Goal: Task Accomplishment & Management: Complete application form

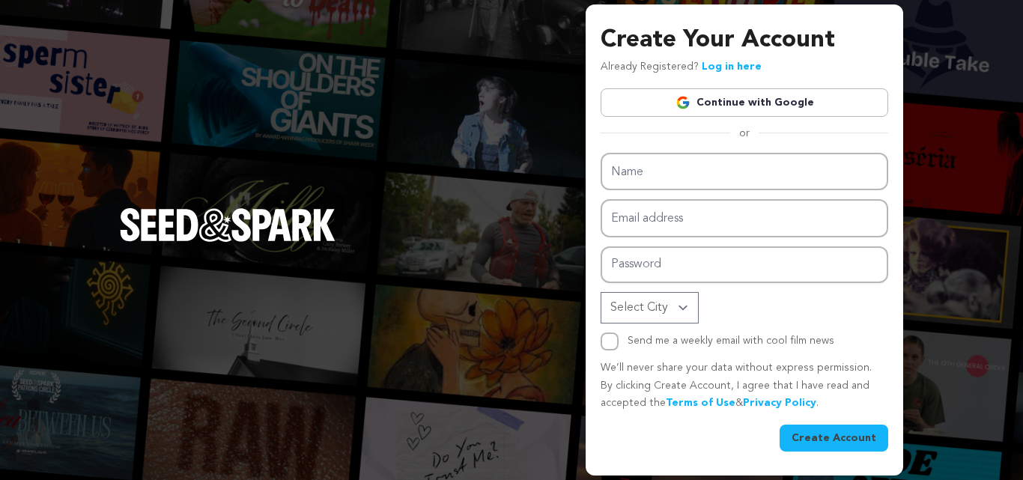
click at [588, 181] on div "Create Your Account Already Registered? Log in here Continue with Google or eyJ…" at bounding box center [744, 240] width 317 height 472
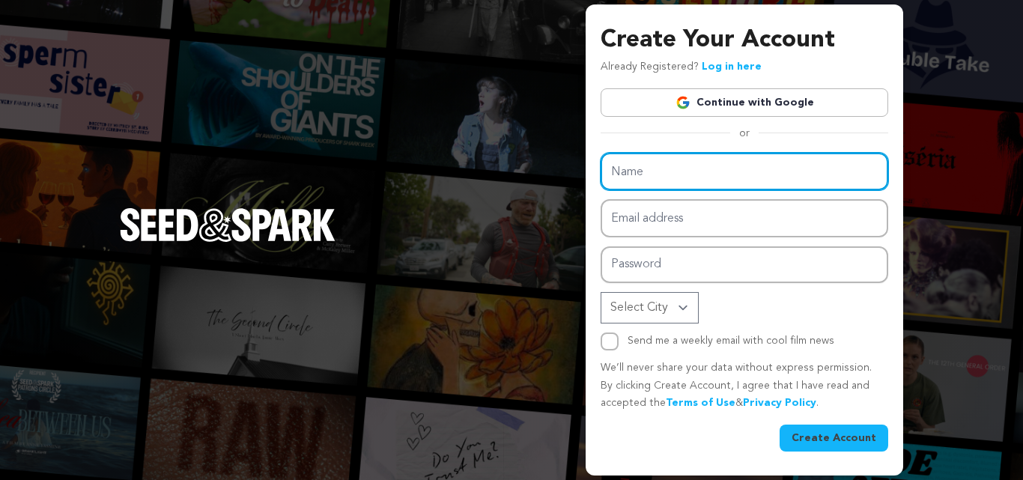
click at [639, 173] on input "Name" at bounding box center [745, 172] width 288 height 38
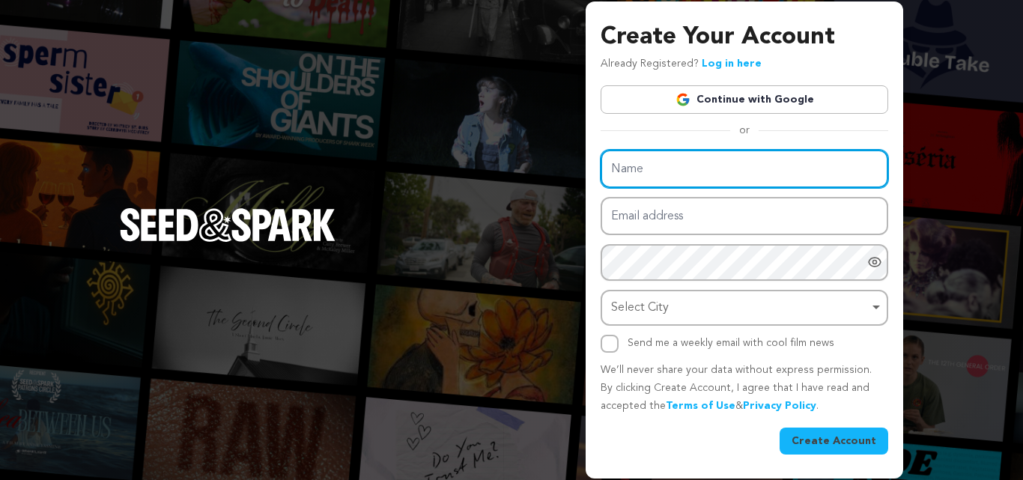
paste input "Sugarloaf Performing Arts"
type input "Sugarloaf Performing Arts"
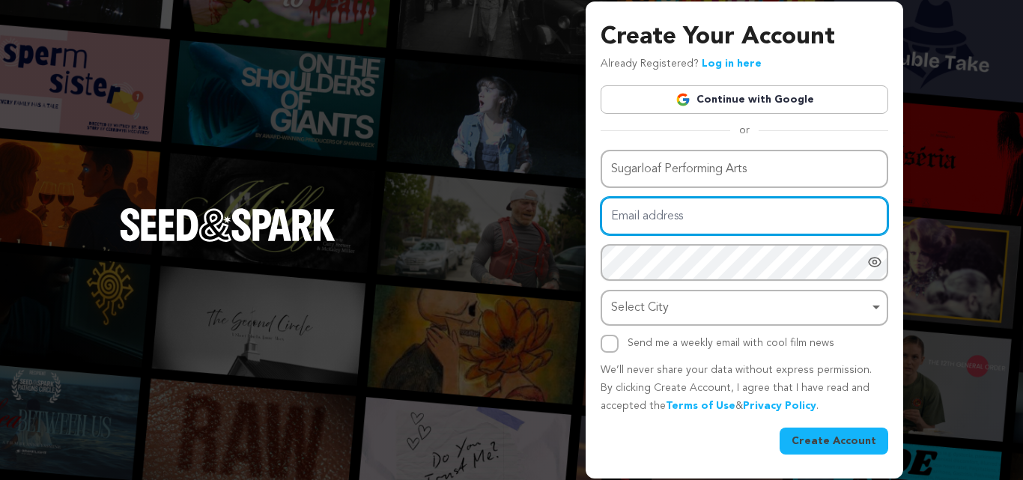
drag, startPoint x: 633, startPoint y: 218, endPoint x: 671, endPoint y: 242, distance: 44.5
click at [633, 218] on input "Email address" at bounding box center [745, 216] width 288 height 38
paste input "zalypare@forexzig.com"
type input "zalypare@forexzig.com"
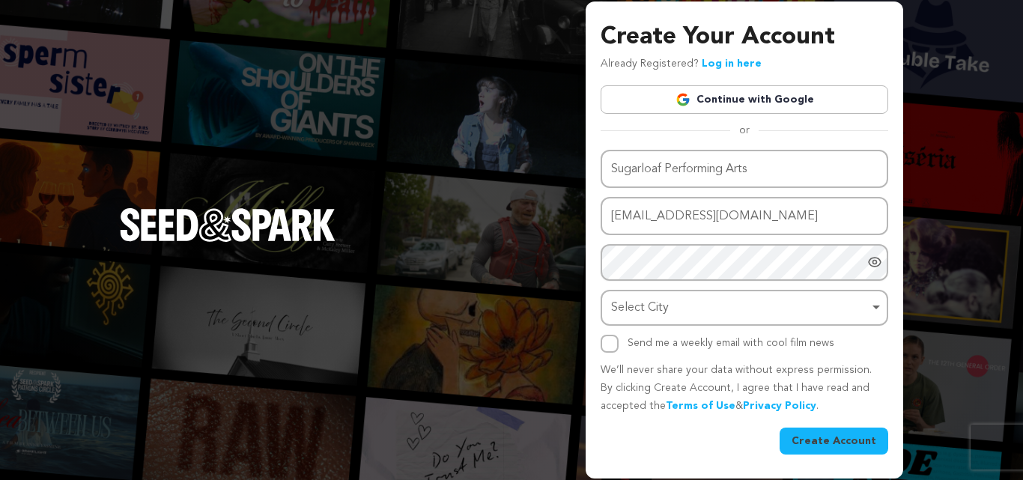
click at [648, 242] on div "Name Sugarloaf Performing Arts Email address zalypare@forexzig.com Password Pas…" at bounding box center [745, 251] width 288 height 203
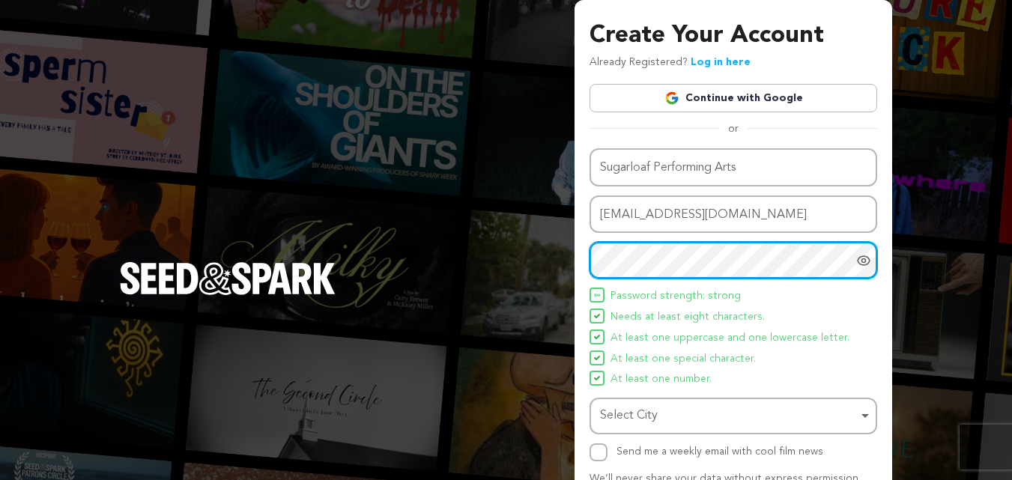
click at [672, 410] on div "Select City Remove item" at bounding box center [729, 416] width 258 height 22
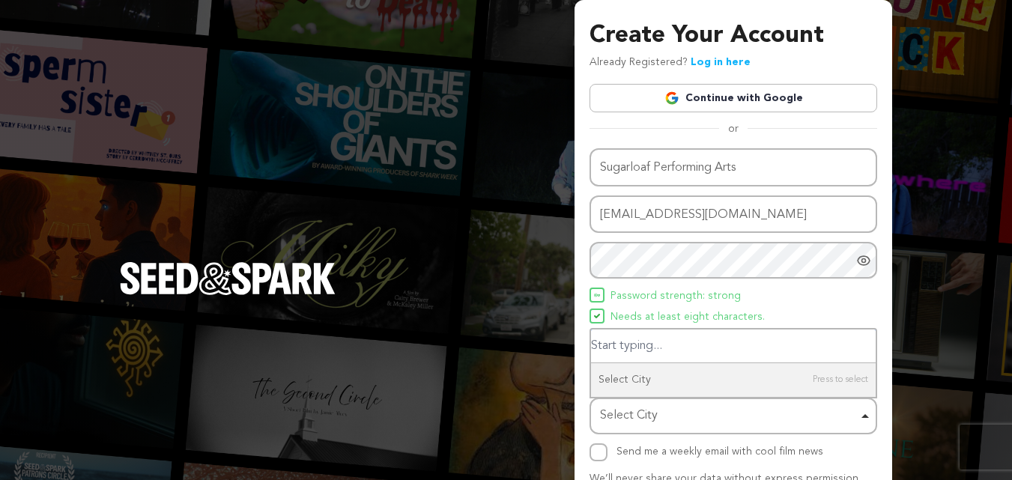
paste input "Suwanee"
type input "Suwanee"
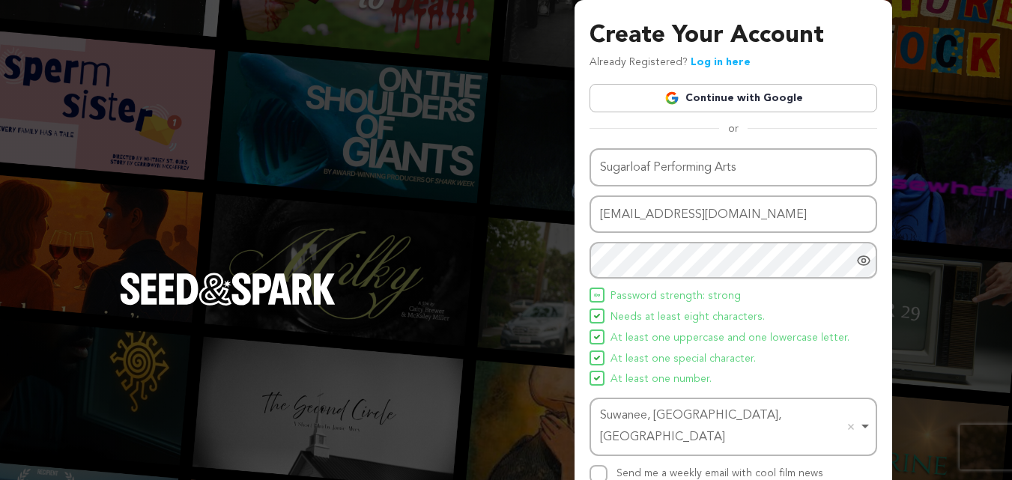
scroll to position [106, 0]
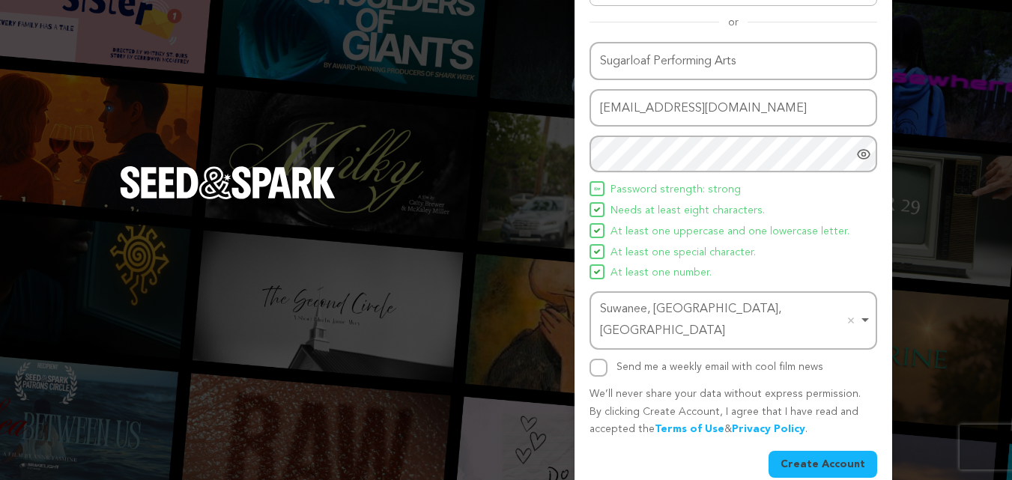
click at [833, 451] on button "Create Account" at bounding box center [822, 464] width 109 height 27
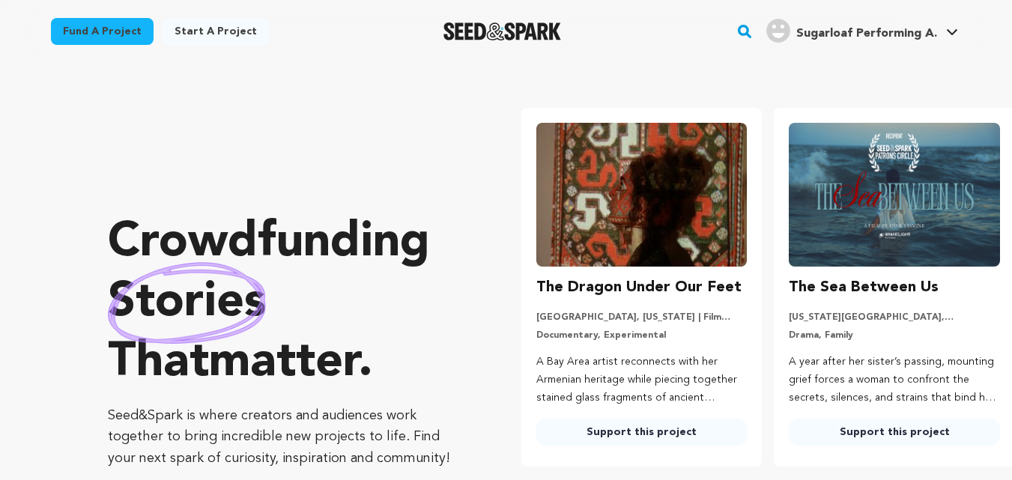
click at [857, 28] on span "Sugarloaf Performing A." at bounding box center [866, 34] width 141 height 12
